Goal: Task Accomplishment & Management: Manage account settings

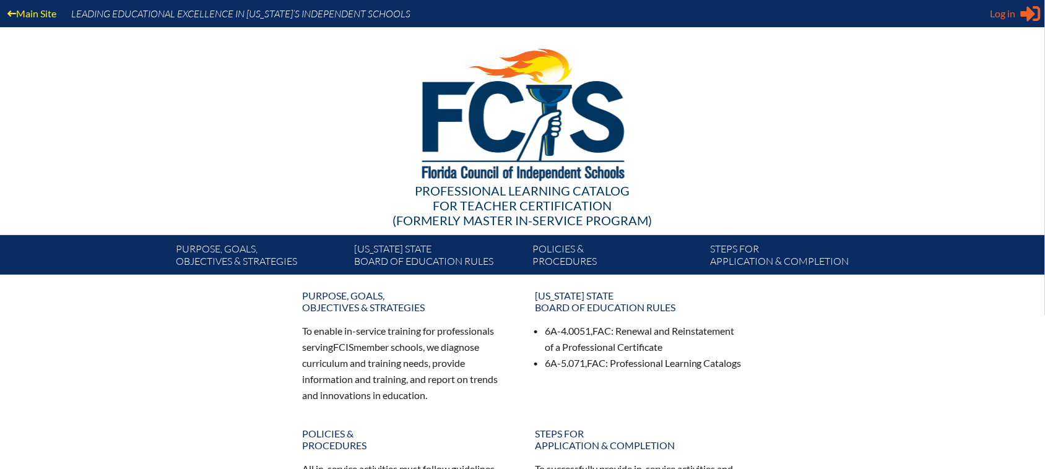
type input "[EMAIL_ADDRESS][DOMAIN_NAME]"
click at [1001, 7] on span "Log in" at bounding box center [1003, 13] width 25 height 15
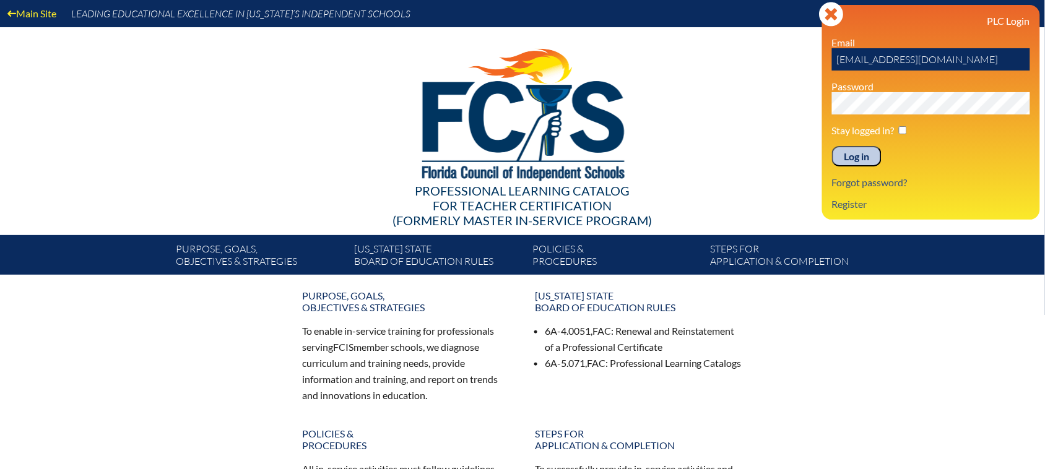
click at [862, 163] on input "Log in" at bounding box center [857, 156] width 50 height 21
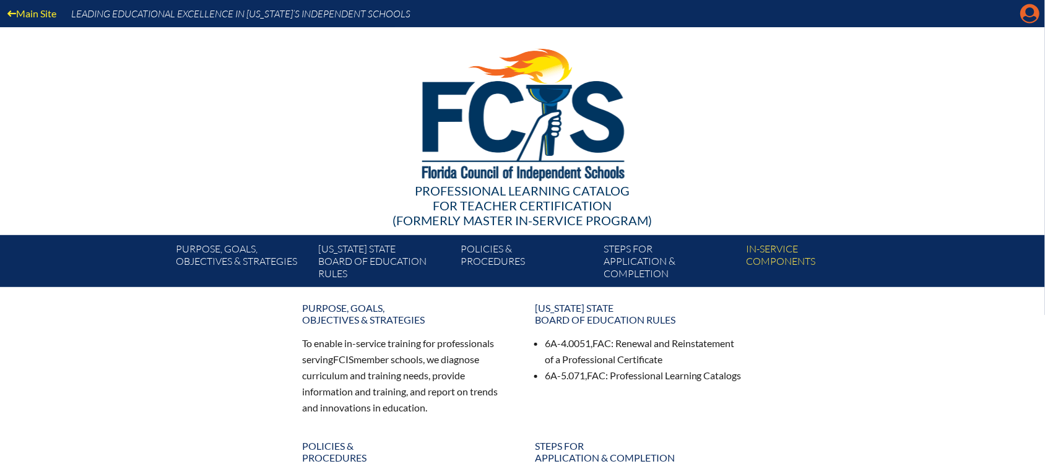
click at [1030, 8] on icon "Manage Account" at bounding box center [1030, 14] width 20 height 20
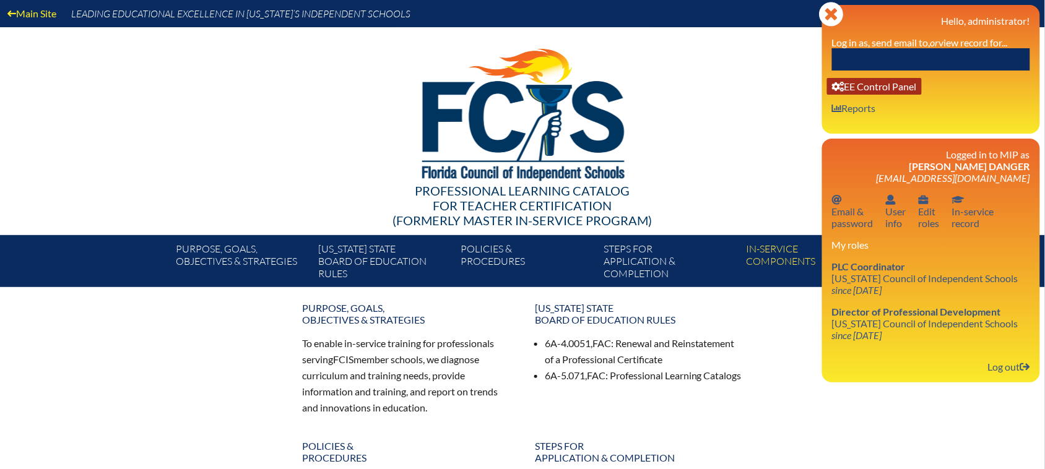
click at [893, 93] on link "User info EE Control Panel" at bounding box center [874, 86] width 95 height 17
click at [862, 59] on input "text" at bounding box center [931, 59] width 198 height 22
paste input "[PERSON_NAME]"
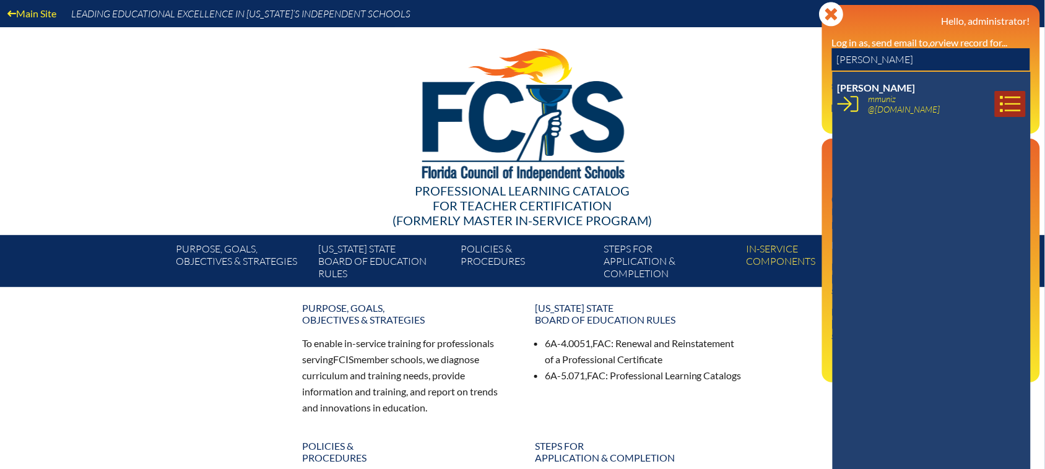
type input "[PERSON_NAME]"
click at [1000, 106] on icon at bounding box center [1010, 103] width 21 height 21
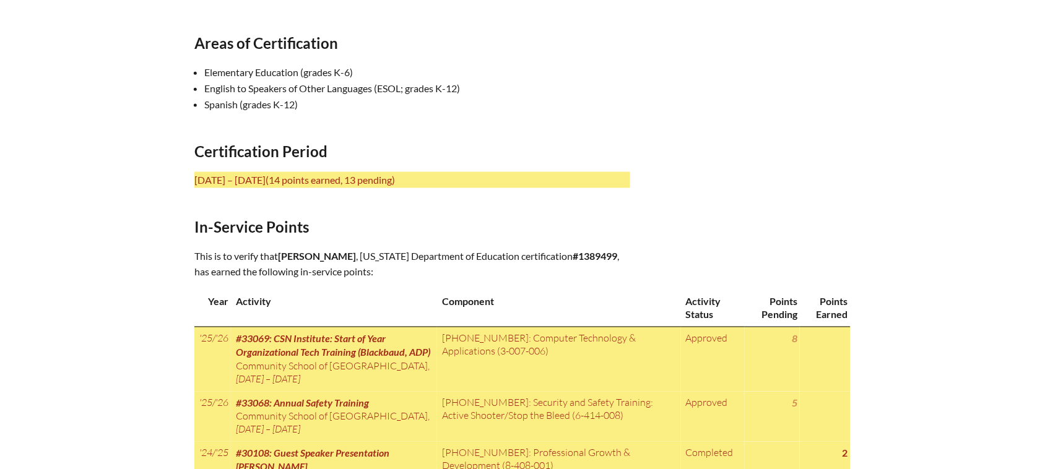
scroll to position [387, 0]
